Goal: Information Seeking & Learning: Find specific fact

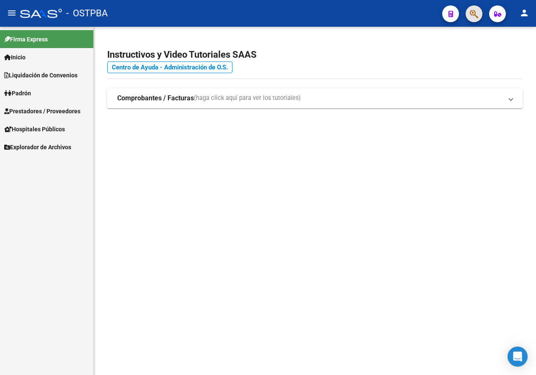
click at [467, 12] on button "button" at bounding box center [473, 13] width 17 height 17
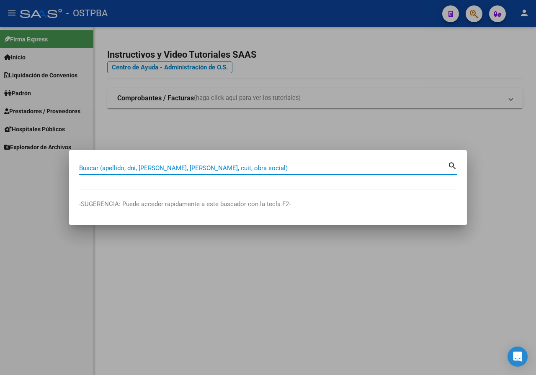
paste input "46095395"
type input "46095395"
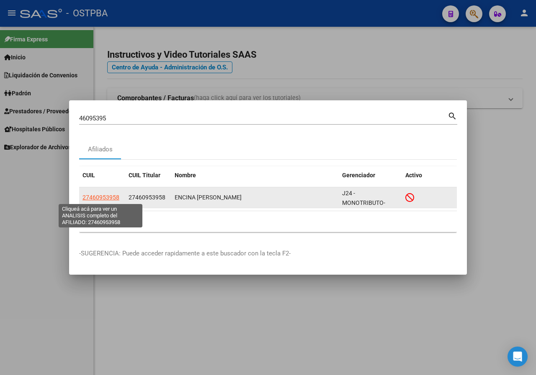
click at [103, 200] on span "27460953958" at bounding box center [100, 197] width 37 height 7
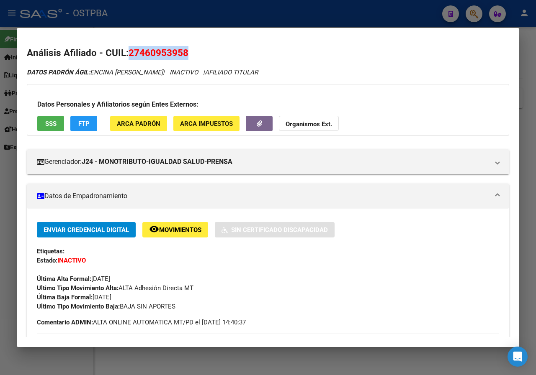
drag, startPoint x: 131, startPoint y: 50, endPoint x: 234, endPoint y: 51, distance: 103.0
click at [234, 51] on h2 "Análisis Afiliado - CUIL: 27460953958" at bounding box center [268, 53] width 482 height 14
copy span "27460953958"
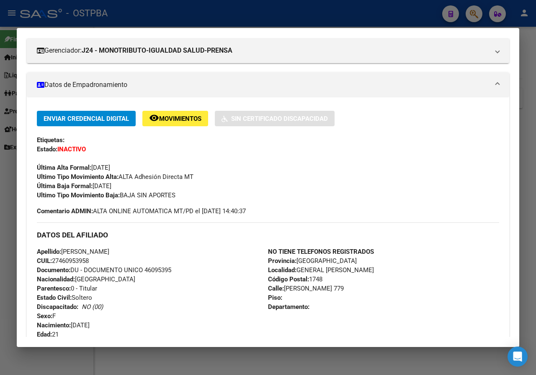
scroll to position [167, 0]
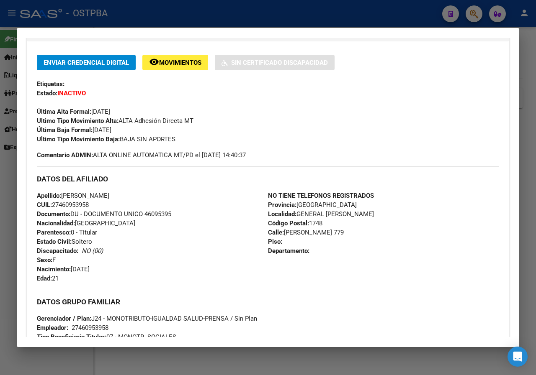
drag, startPoint x: 65, startPoint y: 195, endPoint x: 139, endPoint y: 193, distance: 74.1
click at [139, 193] on div "Apellido: [PERSON_NAME] CUIL: 27460953958 Documento: DU - DOCUMENTO UNICO 46095…" at bounding box center [152, 237] width 231 height 92
copy span "[PERSON_NAME]"
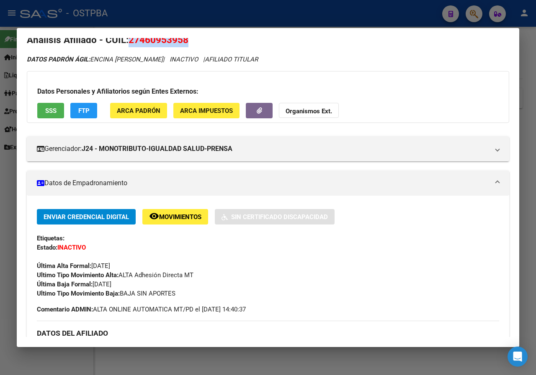
scroll to position [0, 0]
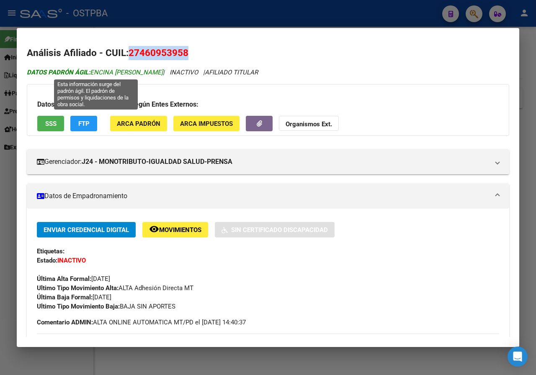
drag, startPoint x: 92, startPoint y: 73, endPoint x: 162, endPoint y: 72, distance: 69.9
click at [162, 72] on span "DATOS PADRÓN ÁGIL: ENCINA [PERSON_NAME]" at bounding box center [95, 73] width 136 height 8
copy span "ENCINA [PERSON_NAME]"
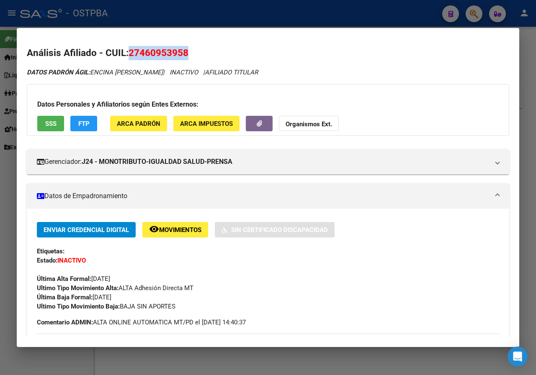
drag, startPoint x: 129, startPoint y: 52, endPoint x: 197, endPoint y: 44, distance: 68.7
click at [197, 44] on mat-dialog-content "Análisis Afiliado - CUIL: 27460953958 DATOS PADRÓN ÁGIL: ENCINA [PERSON_NAME] |…" at bounding box center [268, 187] width 502 height 299
copy span "27460953958"
click at [0, 173] on div at bounding box center [268, 187] width 536 height 375
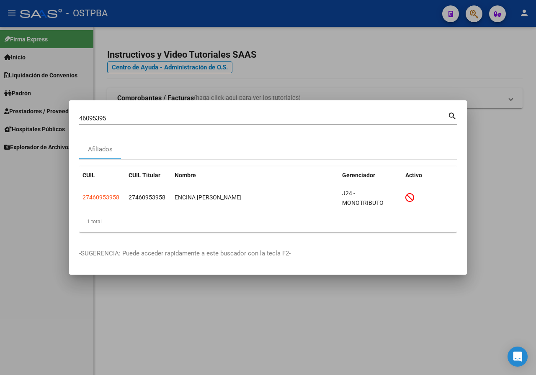
drag, startPoint x: 65, startPoint y: 120, endPoint x: 41, endPoint y: 120, distance: 24.3
click at [41, 120] on div "46095395 Buscar (apellido, dni, cuil, nro traspaso, cuit, obra social) search A…" at bounding box center [268, 187] width 536 height 375
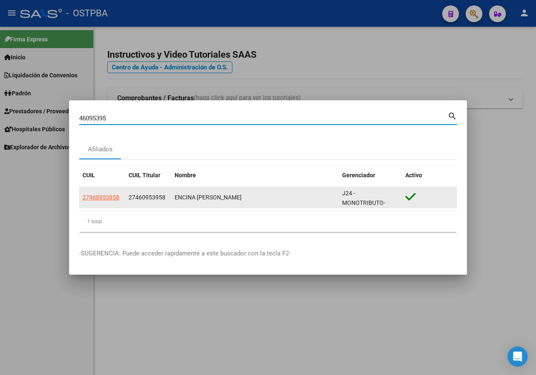
click at [92, 201] on app-link-go-to "27460953958" at bounding box center [100, 198] width 37 height 10
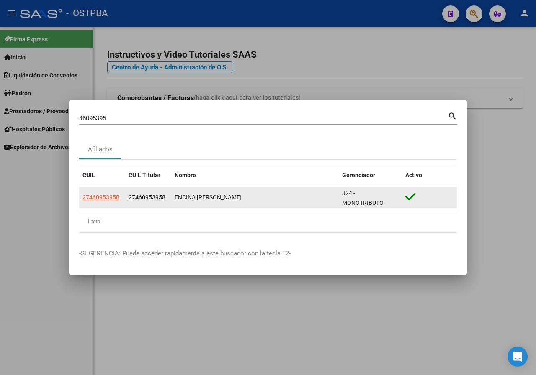
click at [95, 194] on span "27460953958" at bounding box center [100, 197] width 37 height 7
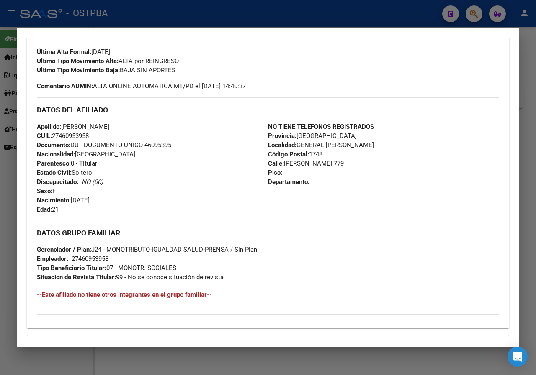
scroll to position [167, 0]
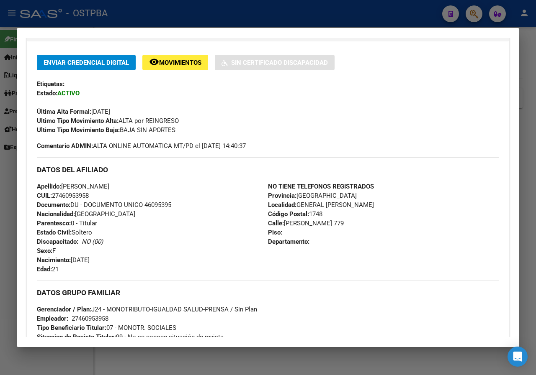
click at [2, 206] on div at bounding box center [268, 187] width 536 height 375
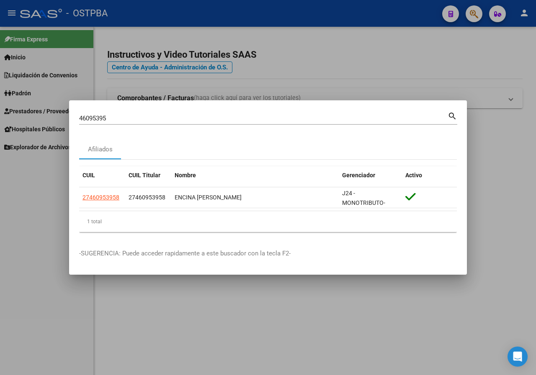
click at [157, 72] on div at bounding box center [268, 187] width 536 height 375
